Goal: Connect with others: Connect with others

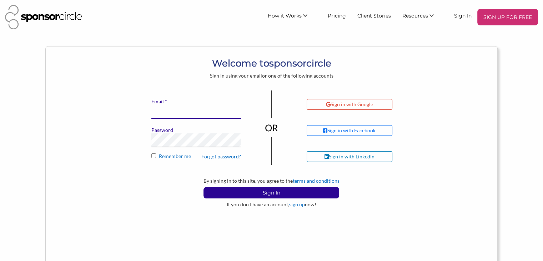
click at [186, 114] on input "* Email" at bounding box center [196, 112] width 90 height 14
type input "[EMAIL_ADDRESS][DOMAIN_NAME]"
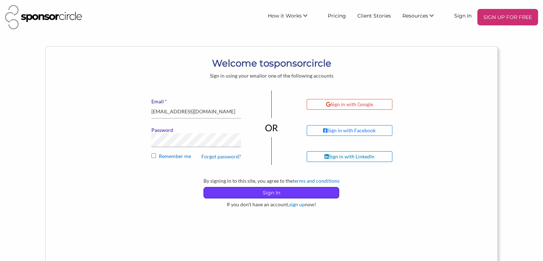
click at [264, 193] on p "Sign In" at bounding box center [271, 192] width 135 height 11
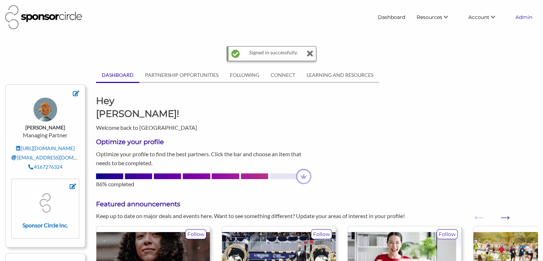
click at [525, 18] on link "Admin" at bounding box center [524, 17] width 28 height 13
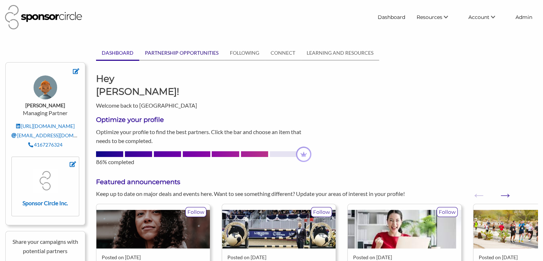
click at [166, 54] on link "PARTNERSHIP OPPORTUNITIES" at bounding box center [181, 53] width 85 height 14
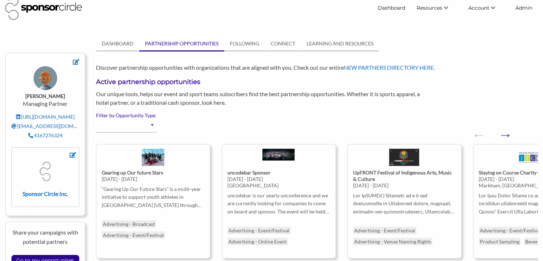
scroll to position [9, 0]
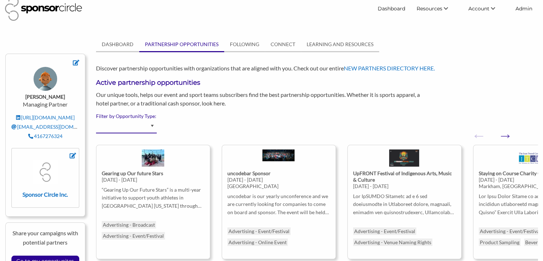
click at [150, 123] on select "Advertising - Event/Festival Advertising - Influencer (Athlete, Celebrity) Adve…" at bounding box center [126, 126] width 61 height 14
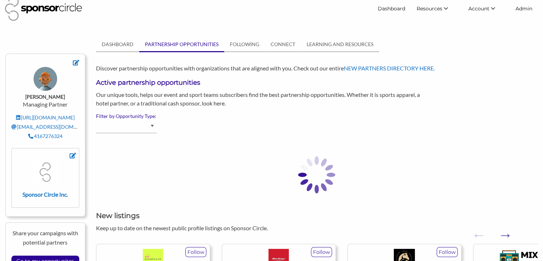
select select "Beverage - Alcoholic"
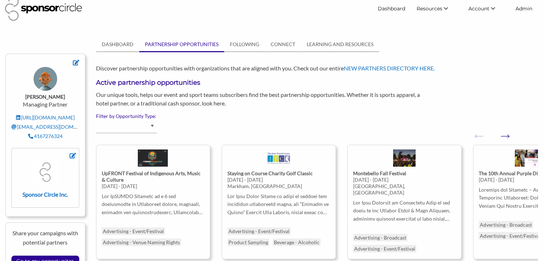
select select "Beverage - Alcoholic"
click at [152, 162] on img at bounding box center [153, 159] width 30 height 21
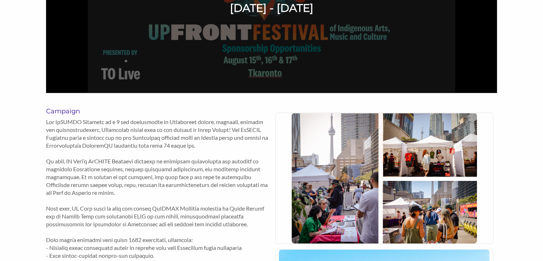
scroll to position [201, 0]
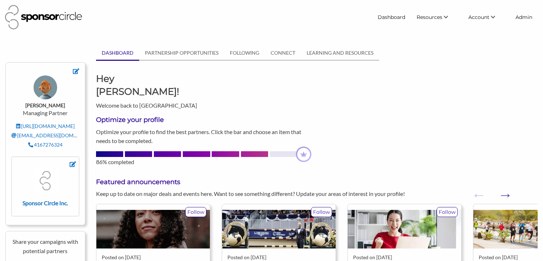
scroll to position [9, 0]
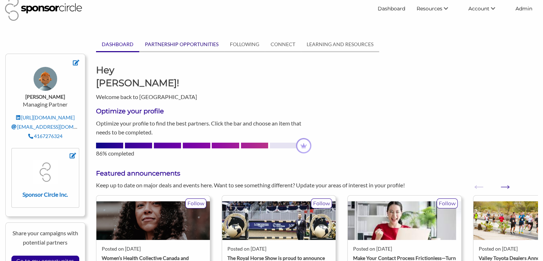
click at [180, 41] on link "PARTNERSHIP OPPORTUNITIES" at bounding box center [181, 44] width 85 height 14
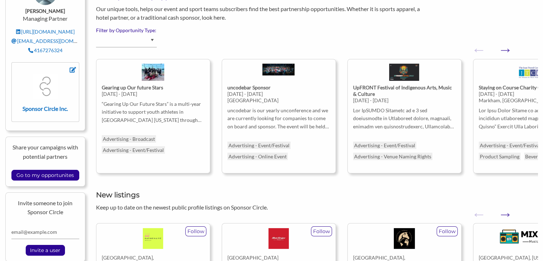
scroll to position [0, 0]
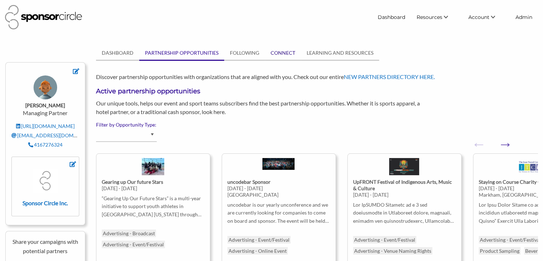
click at [274, 50] on link "CONNECT" at bounding box center [283, 53] width 36 height 14
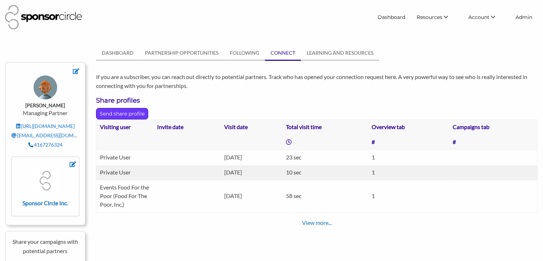
click at [120, 116] on p "Send share profile" at bounding box center [121, 113] width 51 height 11
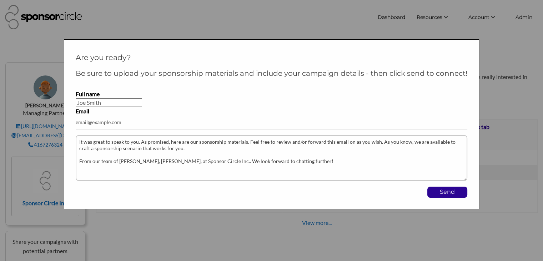
click at [298, 25] on div at bounding box center [271, 130] width 543 height 261
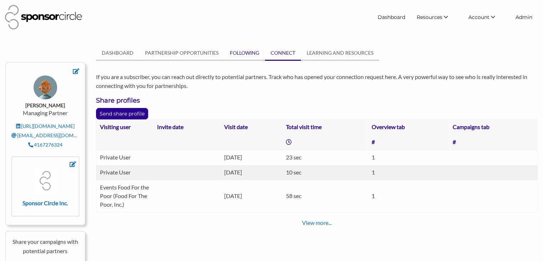
click at [237, 52] on link "FOLLOWING" at bounding box center [244, 53] width 41 height 14
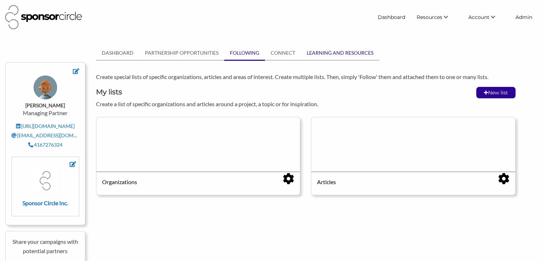
click at [325, 52] on link "LEARNING AND RESOURCES" at bounding box center [340, 53] width 78 height 14
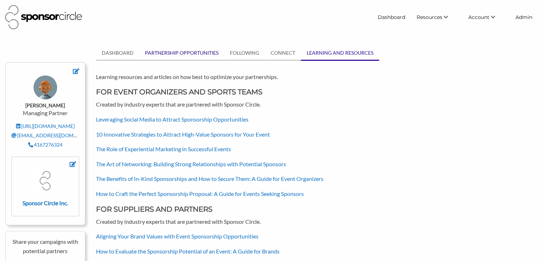
click at [177, 53] on link "PARTNERSHIP OPPORTUNITIES" at bounding box center [181, 53] width 85 height 14
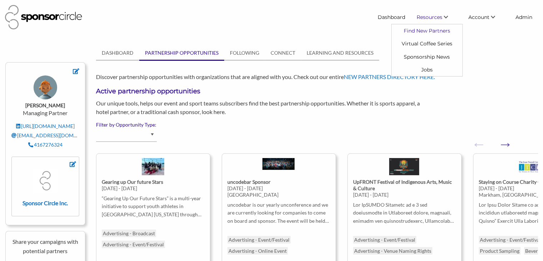
click at [424, 30] on link "Find New Partners" at bounding box center [427, 30] width 71 height 13
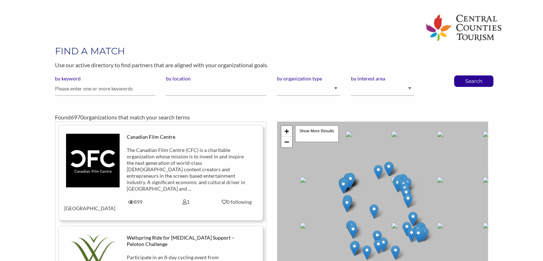
scroll to position [33, 0]
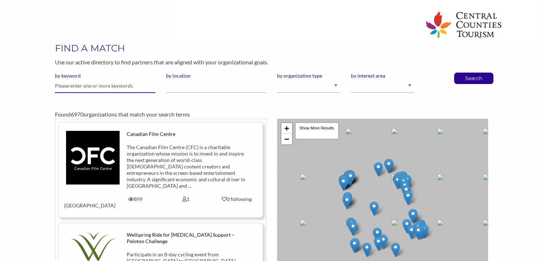
click at [88, 85] on input "text" at bounding box center [105, 86] width 100 height 14
type input "mixed"
click at [462, 73] on button "Search" at bounding box center [474, 78] width 24 height 11
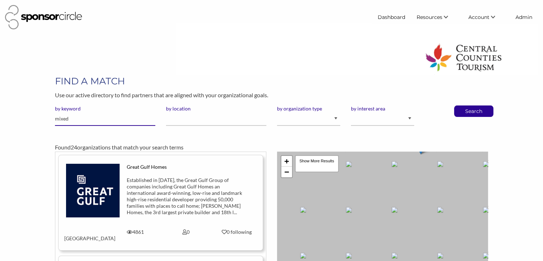
click at [110, 120] on input "mixed" at bounding box center [105, 119] width 100 height 14
type input "mixedtape"
click at [462, 106] on button "Search" at bounding box center [474, 111] width 24 height 11
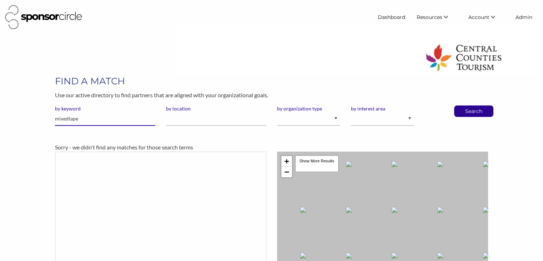
click at [66, 121] on input "mixedtape" at bounding box center [105, 119] width 100 height 14
type input "mixtape"
click at [462, 106] on button "Search" at bounding box center [474, 111] width 24 height 11
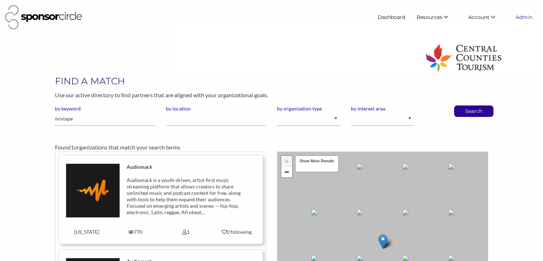
click at [527, 15] on link "Admin" at bounding box center [524, 17] width 28 height 13
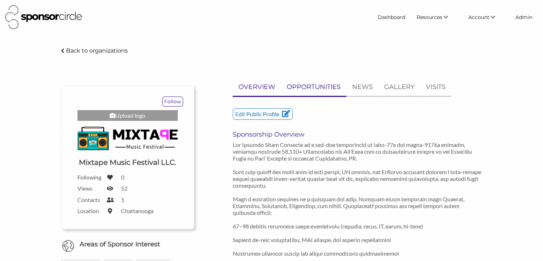
click at [310, 85] on p "OPPORTUNITIES" at bounding box center [314, 87] width 54 height 10
